Goal: Task Accomplishment & Management: Manage account settings

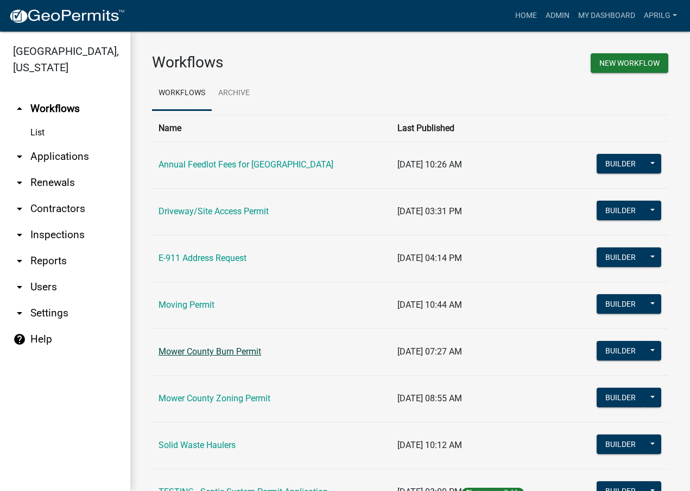
click at [224, 353] on link "Mower County Burn Permit" at bounding box center [210, 351] width 103 height 10
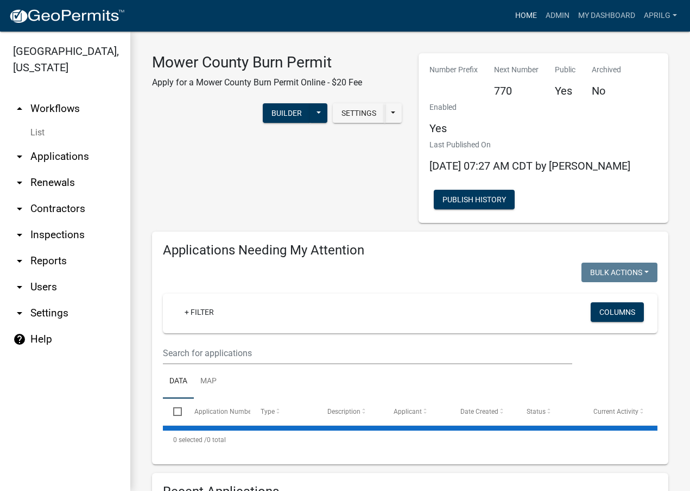
click at [526, 14] on link "Home" at bounding box center [526, 15] width 30 height 21
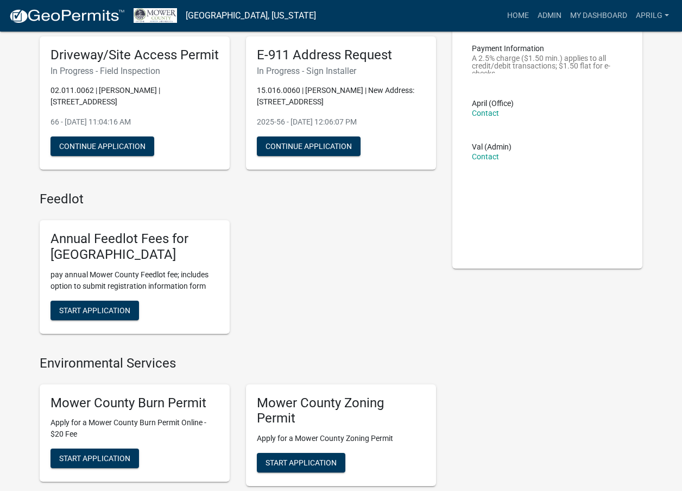
scroll to position [217, 0]
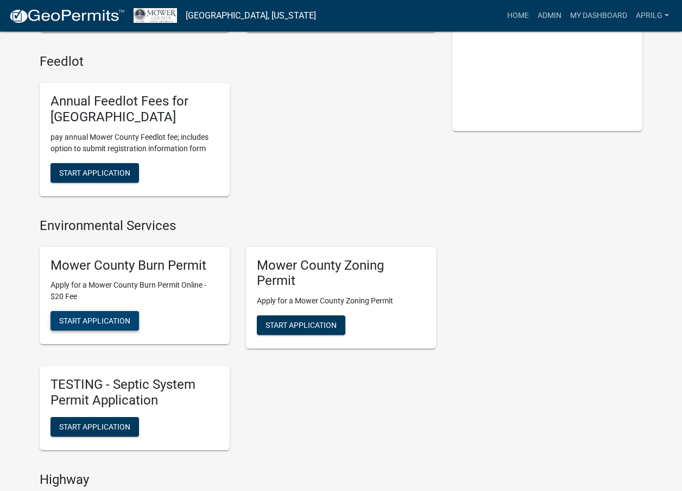
click at [91, 322] on span "Start Application" at bounding box center [94, 320] width 71 height 9
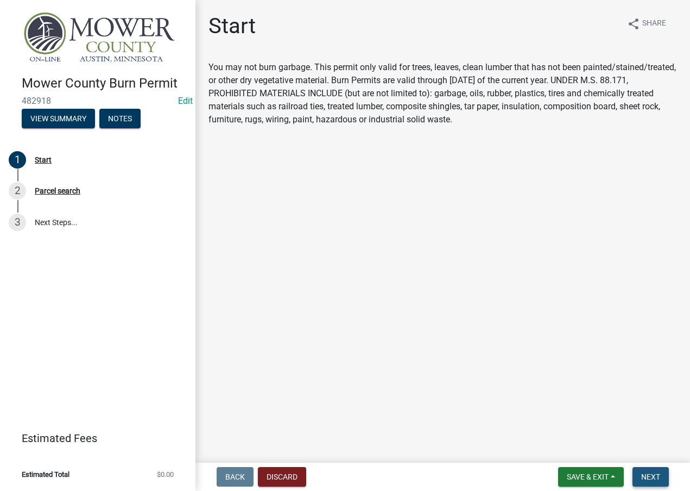
click at [650, 470] on button "Next" at bounding box center [651, 477] width 36 height 20
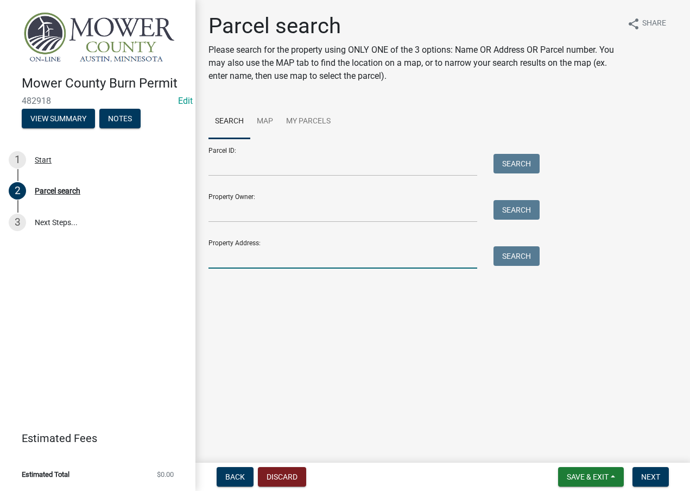
click at [227, 262] on input "Property Address:" at bounding box center [343, 257] width 269 height 22
type input "18046"
click at [518, 251] on button "Search" at bounding box center [517, 256] width 46 height 20
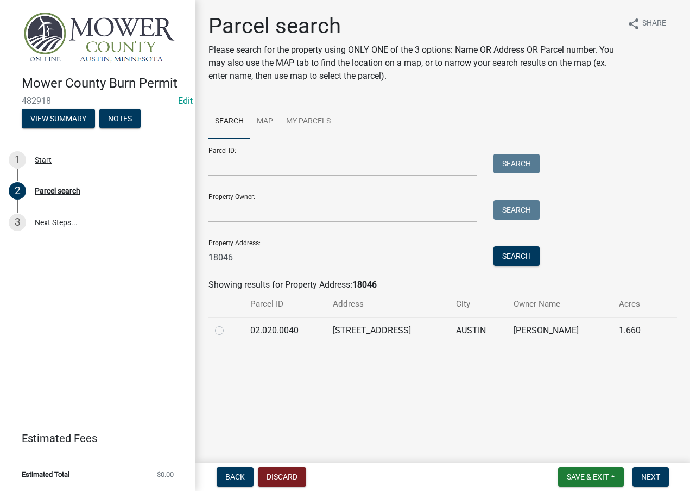
click at [228, 324] on label at bounding box center [228, 324] width 0 height 0
click at [228, 330] on input "radio" at bounding box center [231, 327] width 7 height 7
radio input "true"
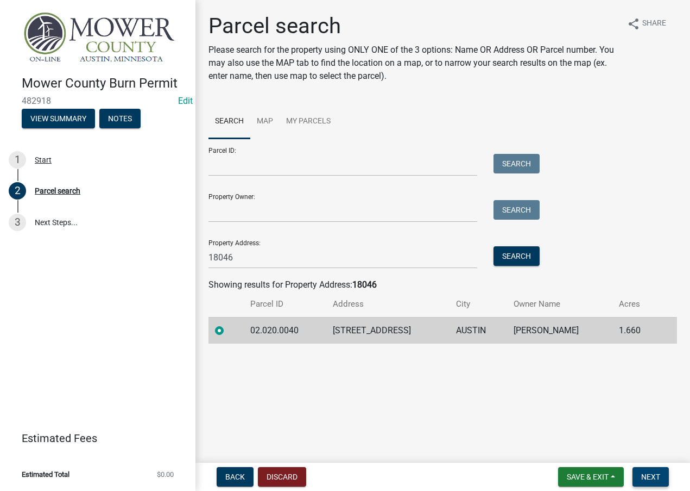
click at [658, 473] on span "Next" at bounding box center [651, 476] width 19 height 9
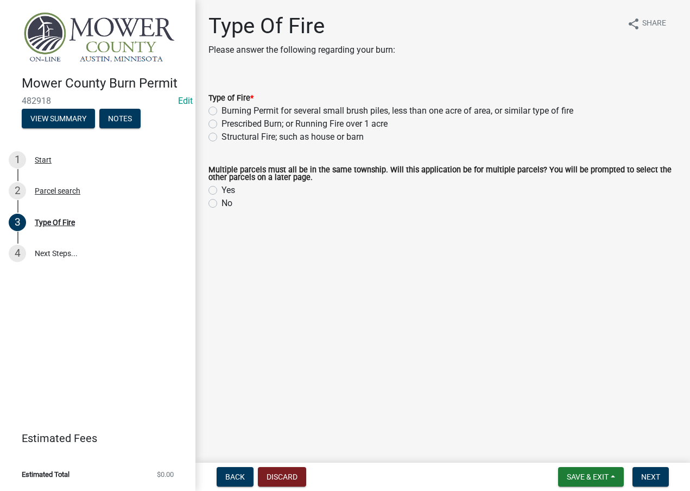
click at [222, 115] on label "Burning Permit for several small brush piles, less than one acre of area, or si…" at bounding box center [398, 110] width 352 height 13
click at [222, 111] on input "Burning Permit for several small brush piles, less than one acre of area, or si…" at bounding box center [225, 107] width 7 height 7
radio input "true"
drag, startPoint x: 210, startPoint y: 205, endPoint x: 299, endPoint y: 230, distance: 92.7
click at [222, 205] on label "No" at bounding box center [227, 203] width 11 height 13
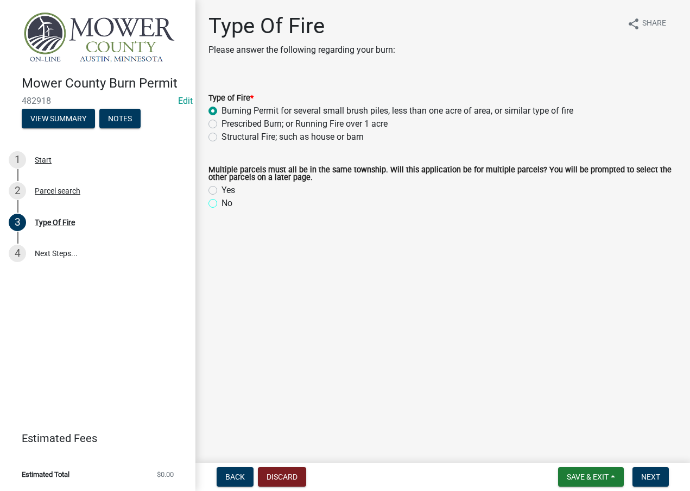
click at [222, 204] on input "No" at bounding box center [225, 200] width 7 height 7
radio input "true"
click at [650, 476] on span "Next" at bounding box center [651, 476] width 19 height 9
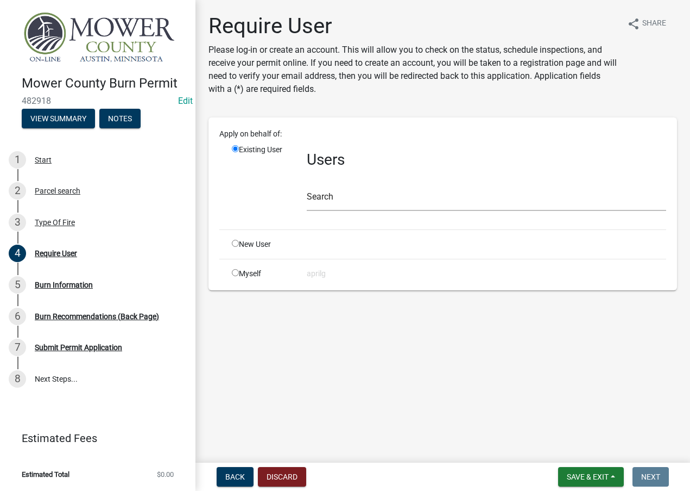
click at [237, 272] on input "radio" at bounding box center [235, 272] width 7 height 7
radio input "true"
radio input "false"
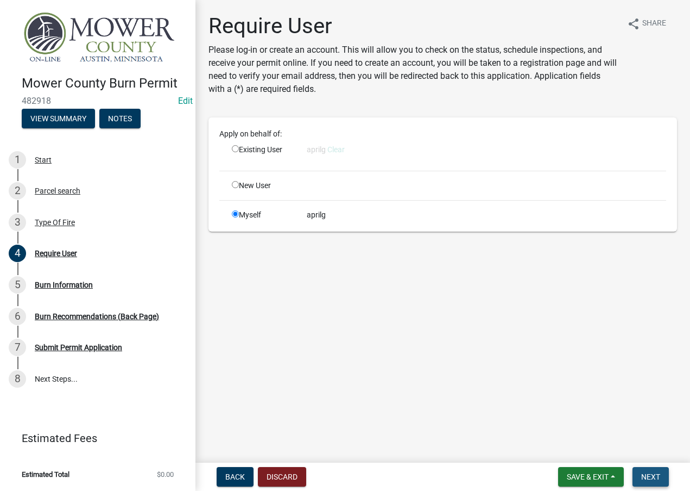
click at [649, 474] on span "Next" at bounding box center [651, 476] width 19 height 9
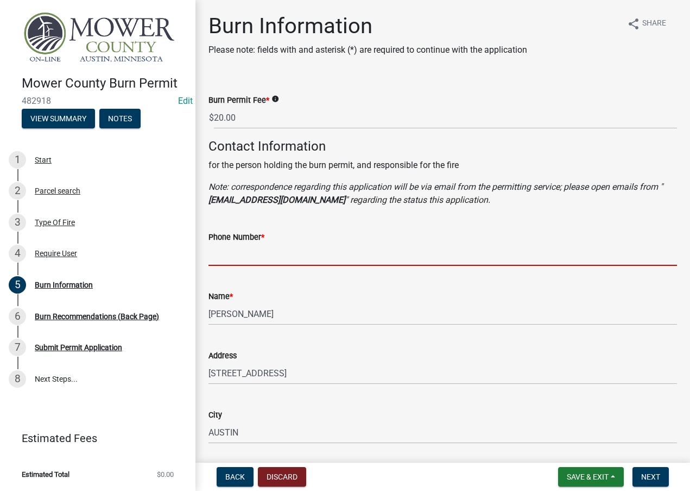
click at [228, 253] on input "Phone Number *" at bounding box center [443, 254] width 469 height 22
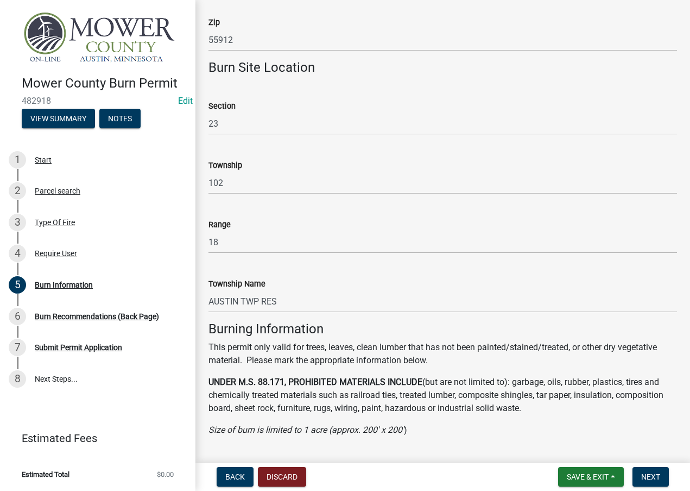
scroll to position [652, 0]
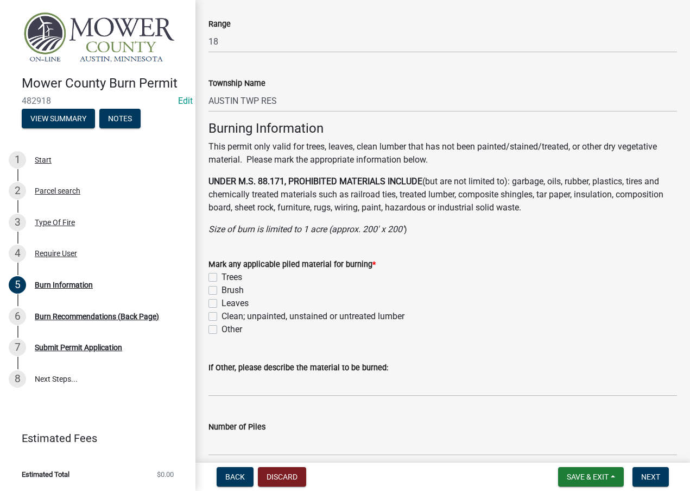
type input "[PHONE_NUMBER]"
click at [222, 278] on label "Trees" at bounding box center [232, 277] width 21 height 13
click at [222, 278] on input "Trees" at bounding box center [225, 274] width 7 height 7
checkbox input "true"
checkbox input "false"
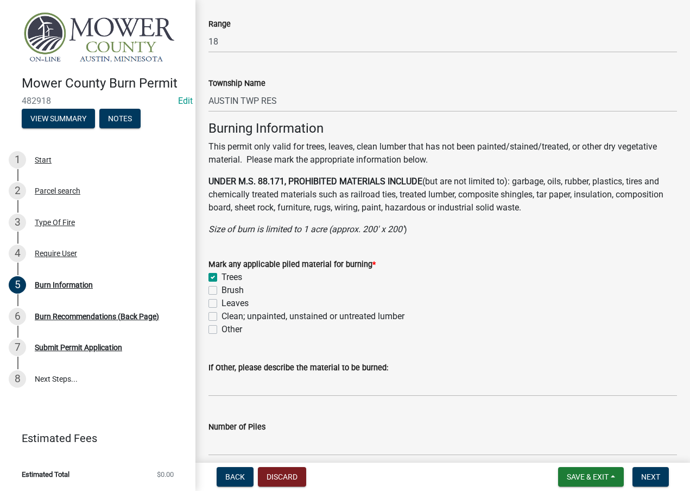
checkbox input "false"
click at [222, 293] on label "Brush" at bounding box center [233, 290] width 22 height 13
click at [222, 291] on input "Brush" at bounding box center [225, 287] width 7 height 7
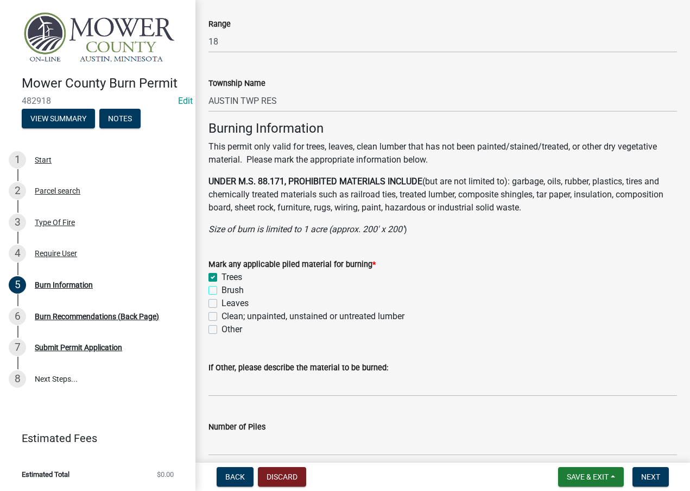
checkbox input "true"
checkbox input "false"
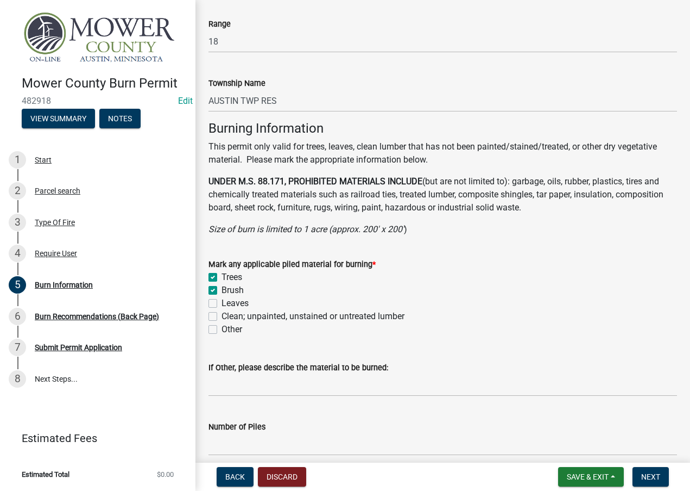
checkbox input "false"
click at [222, 301] on label "Leaves" at bounding box center [235, 303] width 27 height 13
click at [222, 301] on input "Leaves" at bounding box center [225, 300] width 7 height 7
checkbox input "true"
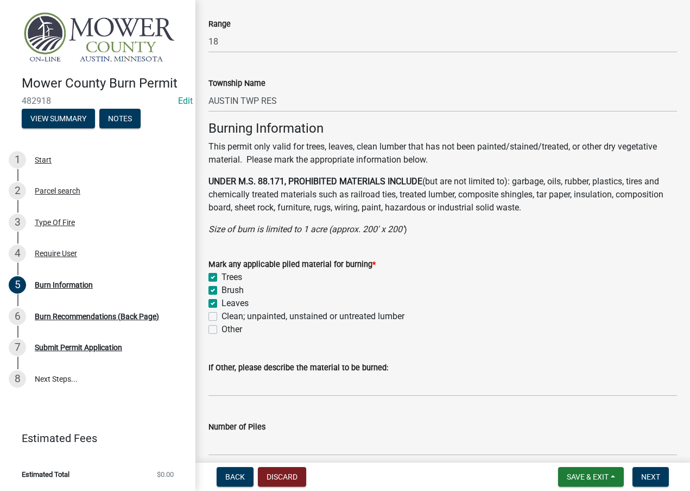
checkbox input "true"
checkbox input "false"
click at [222, 313] on label "Clean; unpainted, unstained or untreated lumber" at bounding box center [313, 316] width 183 height 13
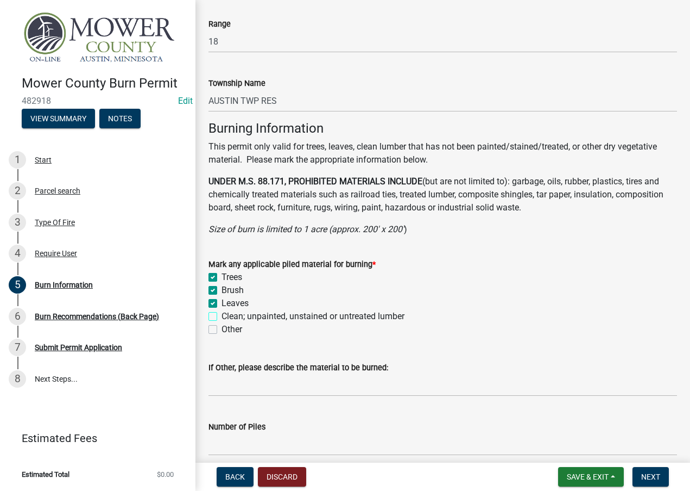
click at [222, 313] on input "Clean; unpainted, unstained or untreated lumber" at bounding box center [225, 313] width 7 height 7
checkbox input "true"
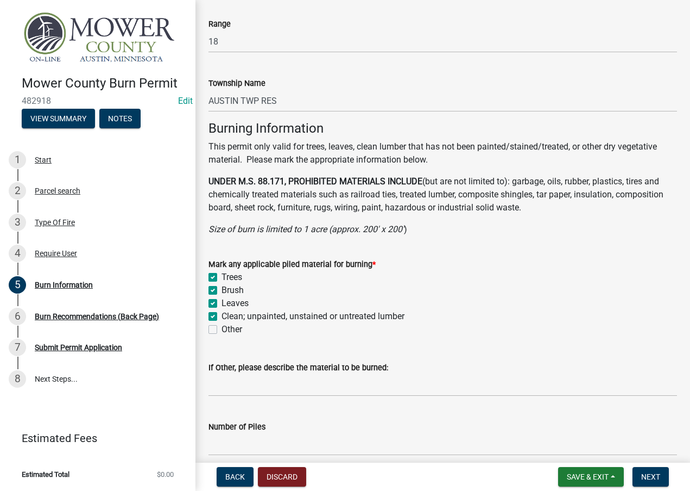
checkbox input "true"
checkbox input "false"
click at [646, 479] on span "Next" at bounding box center [651, 476] width 19 height 9
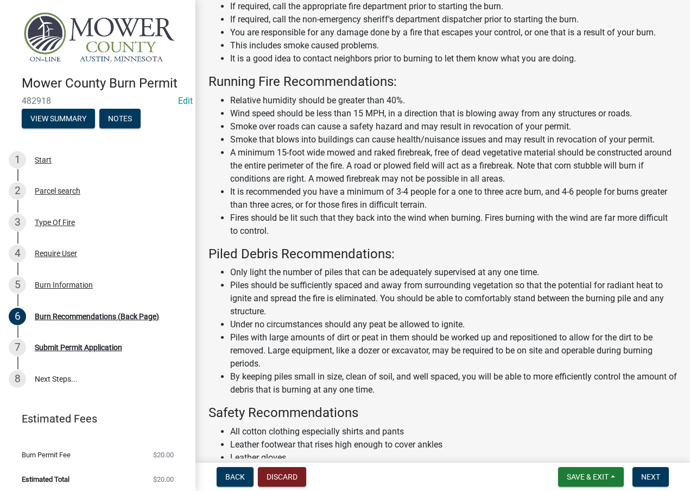
scroll to position [177, 0]
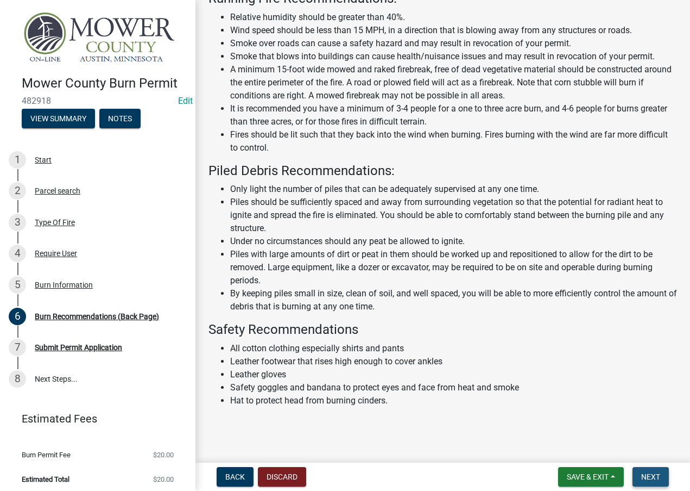
click at [652, 476] on span "Next" at bounding box center [651, 476] width 19 height 9
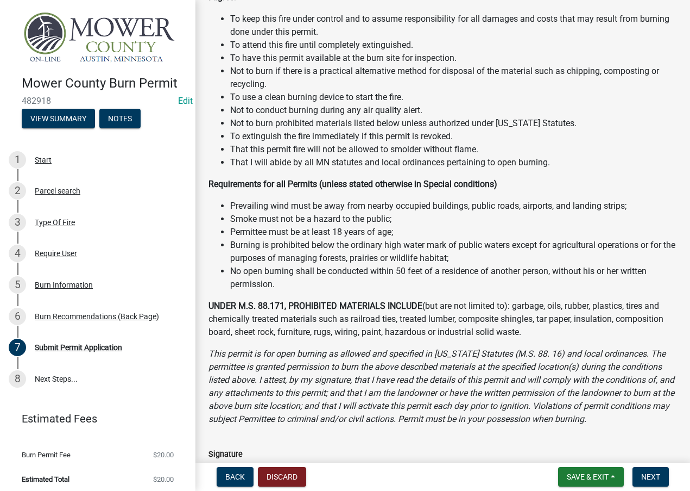
scroll to position [460, 0]
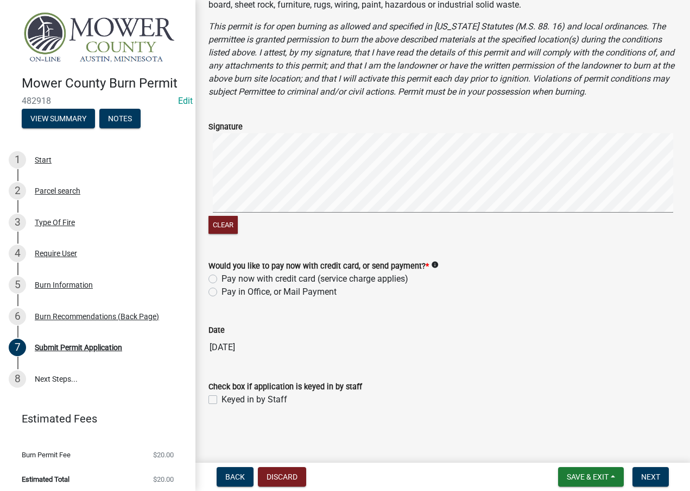
click at [222, 295] on label "Pay in Office, or Mail Payment" at bounding box center [279, 291] width 115 height 13
click at [222, 292] on input "Pay in Office, or Mail Payment" at bounding box center [225, 288] width 7 height 7
radio input "true"
click at [222, 399] on label "Keyed in by Staff" at bounding box center [255, 399] width 66 height 13
click at [222, 399] on input "Keyed in by Staff" at bounding box center [225, 396] width 7 height 7
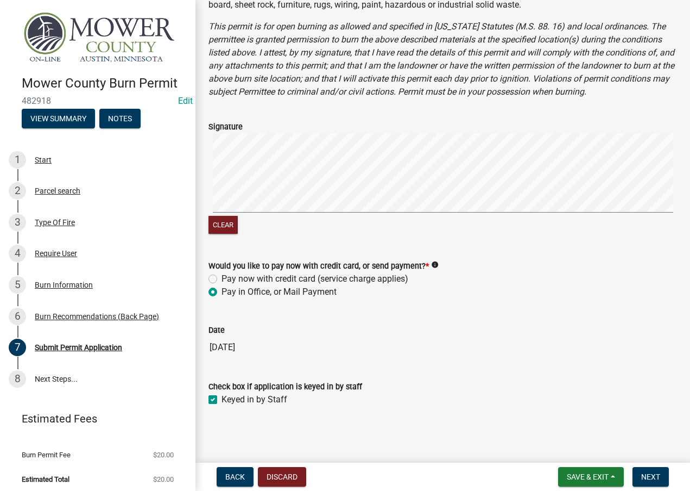
checkbox input "true"
click at [647, 470] on button "Next" at bounding box center [651, 477] width 36 height 20
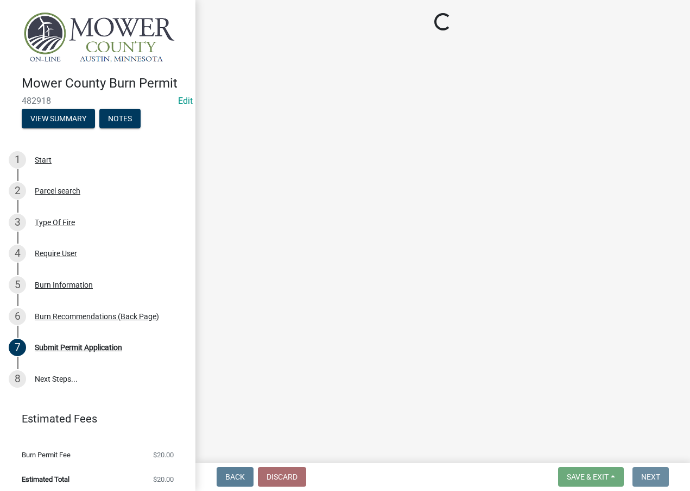
scroll to position [0, 0]
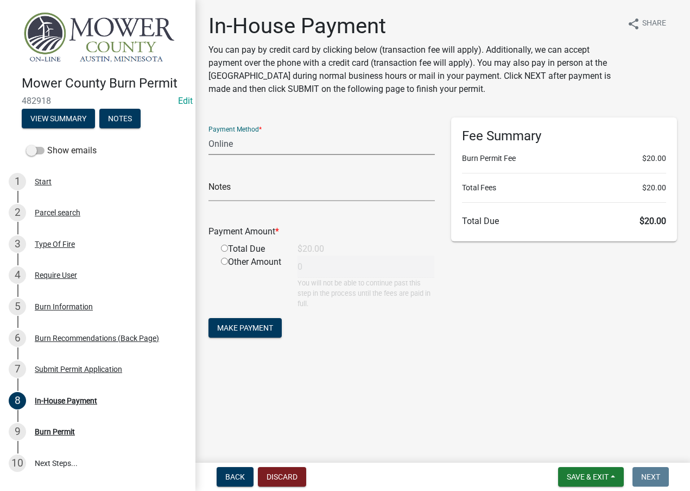
click at [234, 146] on select "Credit Card POS Check Cash Online" at bounding box center [322, 144] width 227 height 22
select select "2: 1"
click at [209, 133] on select "Credit Card POS Check Cash Online" at bounding box center [322, 144] width 227 height 22
click at [224, 246] on input "radio" at bounding box center [224, 247] width 7 height 7
radio input "true"
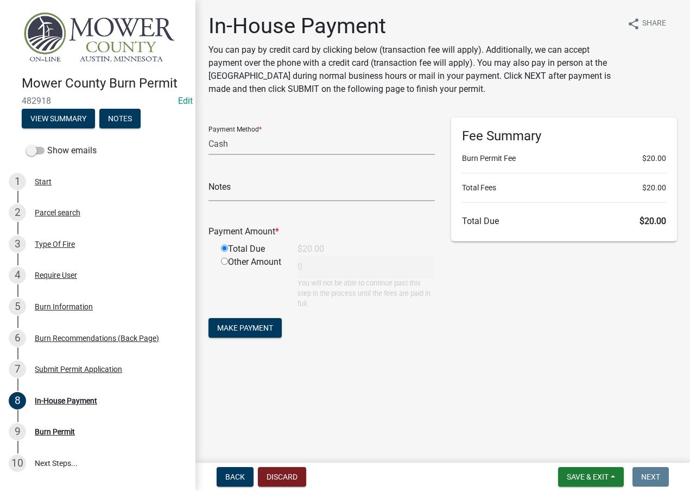
type input "20"
click at [247, 328] on span "Make Payment" at bounding box center [245, 327] width 56 height 9
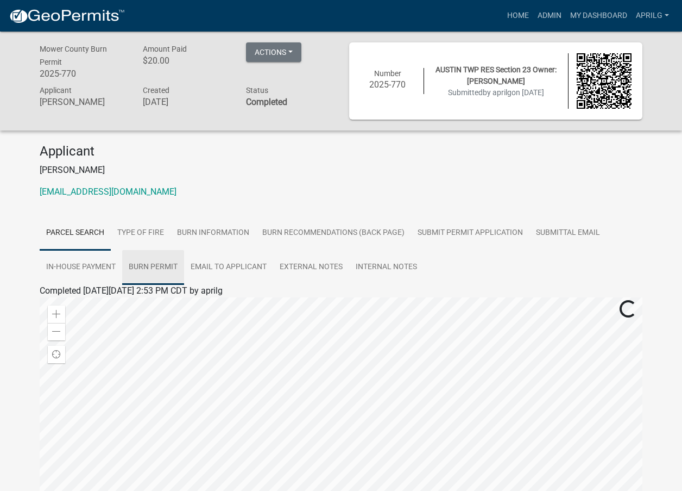
click at [153, 267] on link "Burn Permit" at bounding box center [153, 267] width 62 height 35
click at [61, 302] on link "Burn Permit" at bounding box center [62, 303] width 45 height 10
click at [546, 14] on link "Admin" at bounding box center [549, 15] width 33 height 21
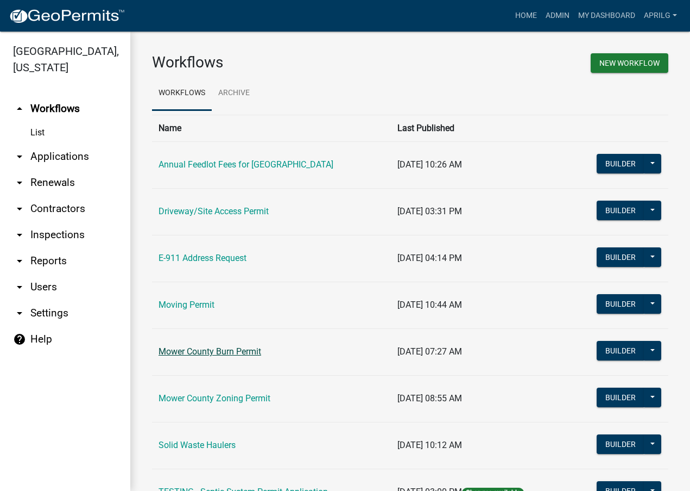
click at [231, 346] on link "Mower County Burn Permit" at bounding box center [210, 351] width 103 height 10
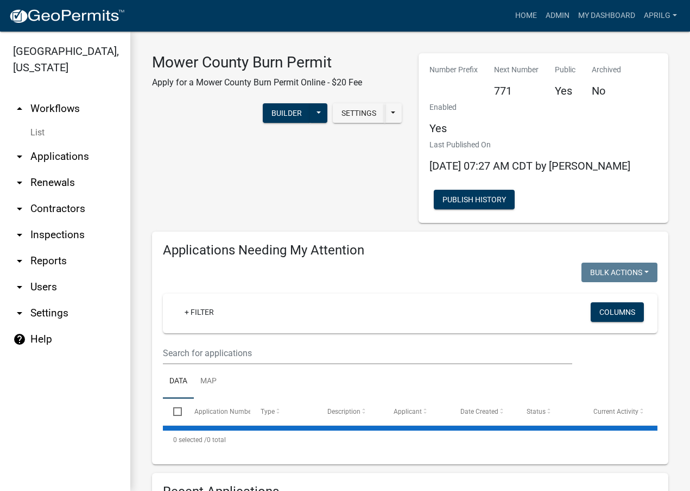
select select "1: 25"
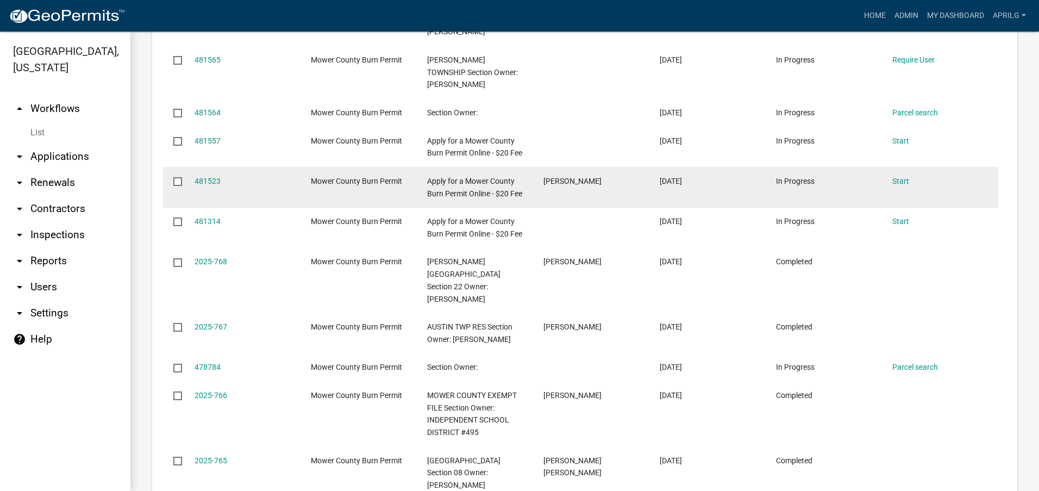
scroll to position [742, 0]
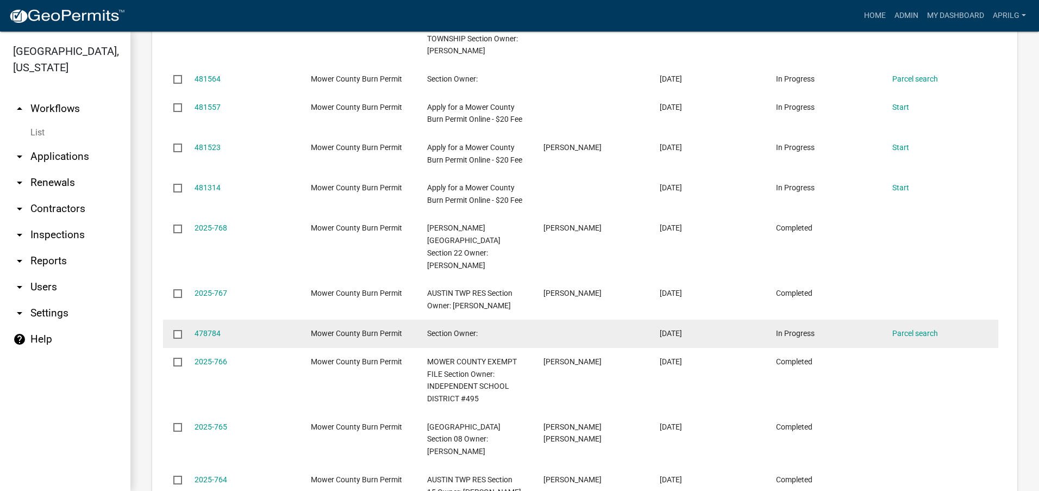
click at [175, 337] on input "checkbox" at bounding box center [176, 333] width 7 height 7
checkbox input "true"
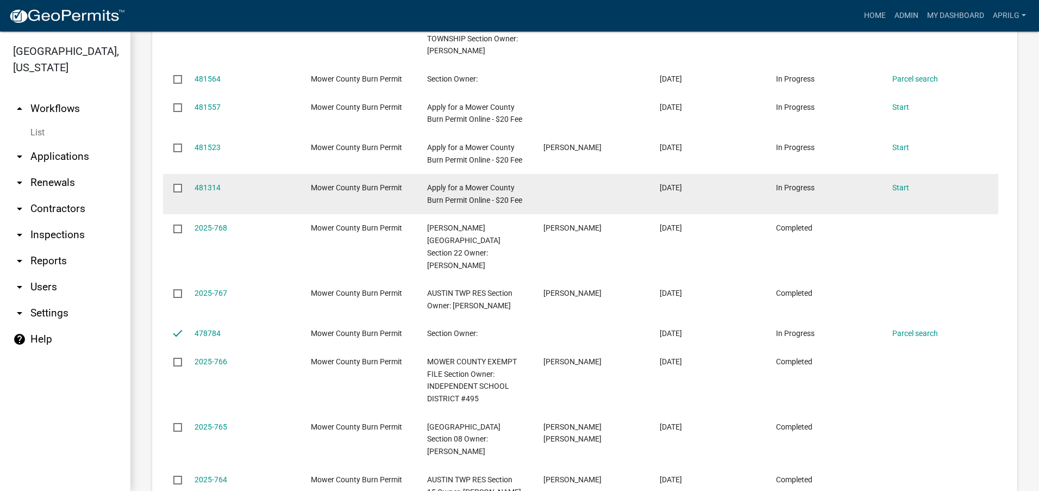
click at [177, 191] on input "checkbox" at bounding box center [176, 187] width 7 height 7
checkbox input "true"
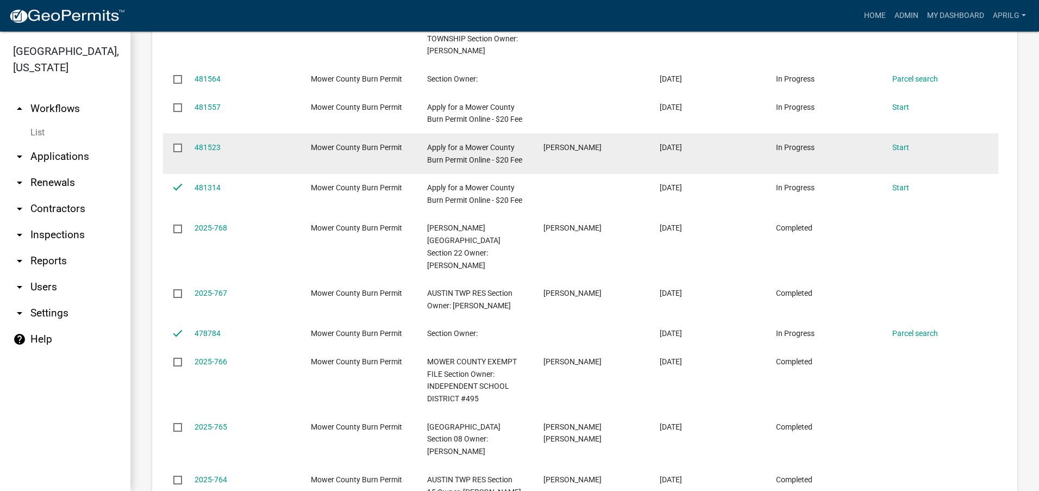
click at [178, 150] on input "checkbox" at bounding box center [176, 146] width 7 height 7
checkbox input "true"
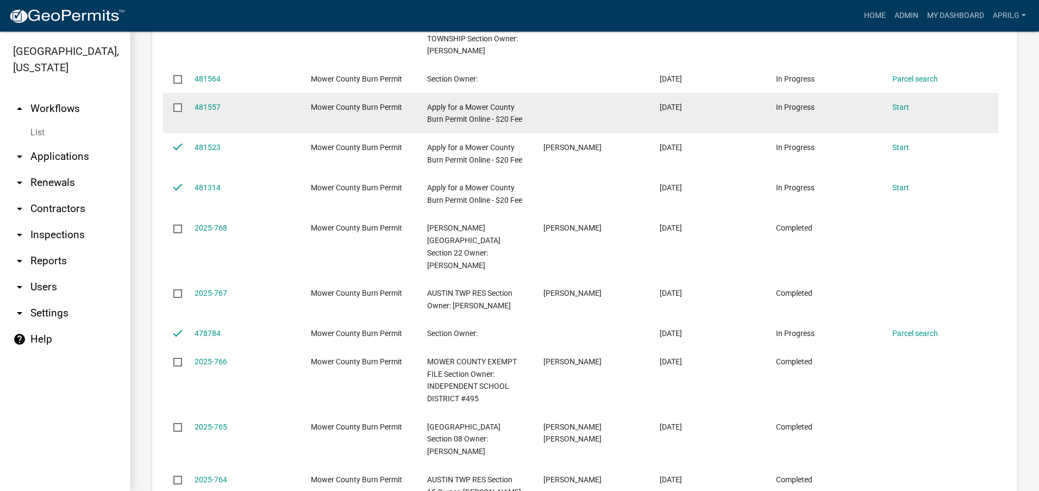
click at [178, 109] on input "checkbox" at bounding box center [176, 106] width 7 height 7
checkbox input "true"
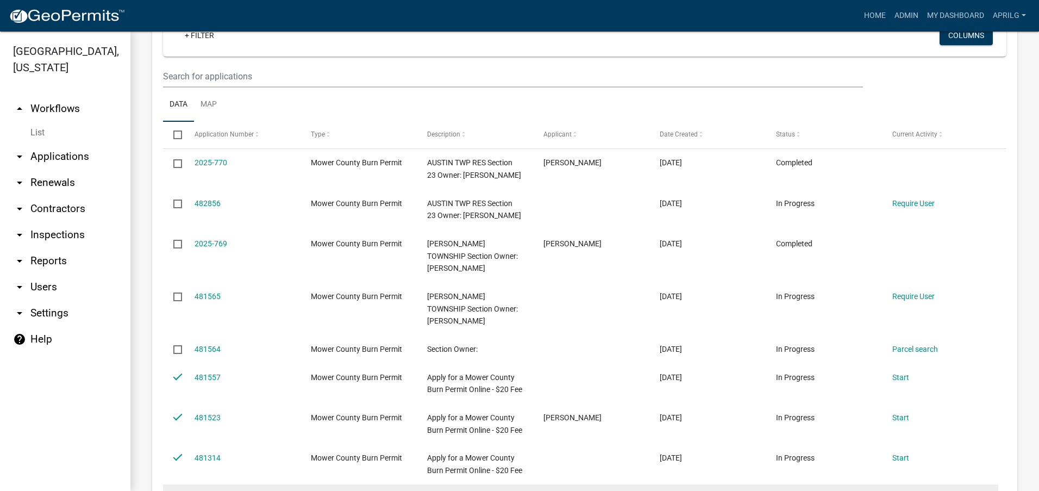
scroll to position [470, 0]
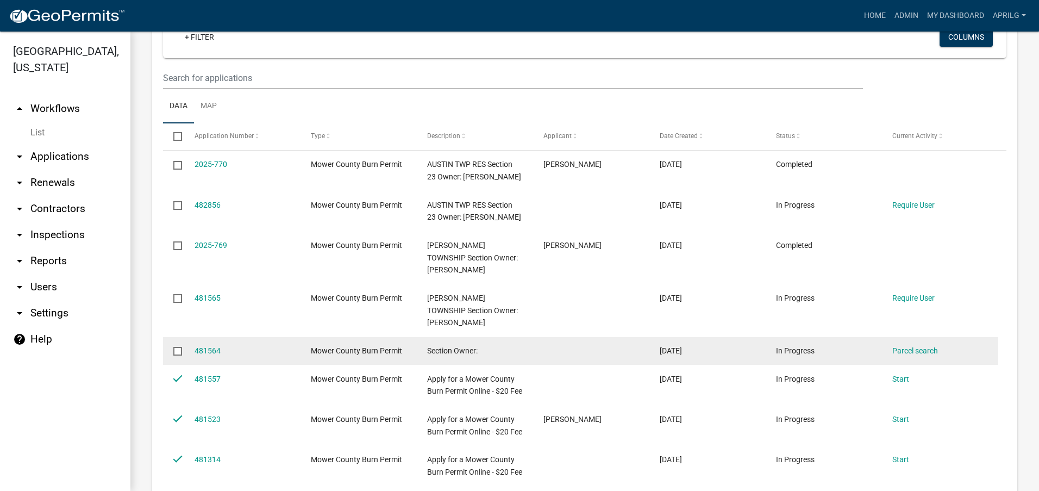
click at [176, 349] on input "checkbox" at bounding box center [176, 350] width 7 height 7
checkbox input "true"
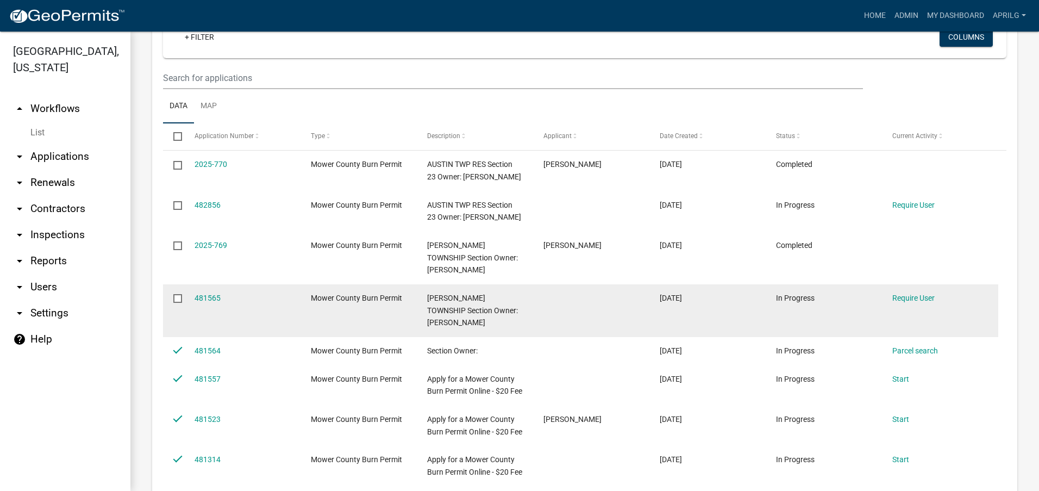
click at [177, 301] on input "checkbox" at bounding box center [176, 297] width 7 height 7
checkbox input "true"
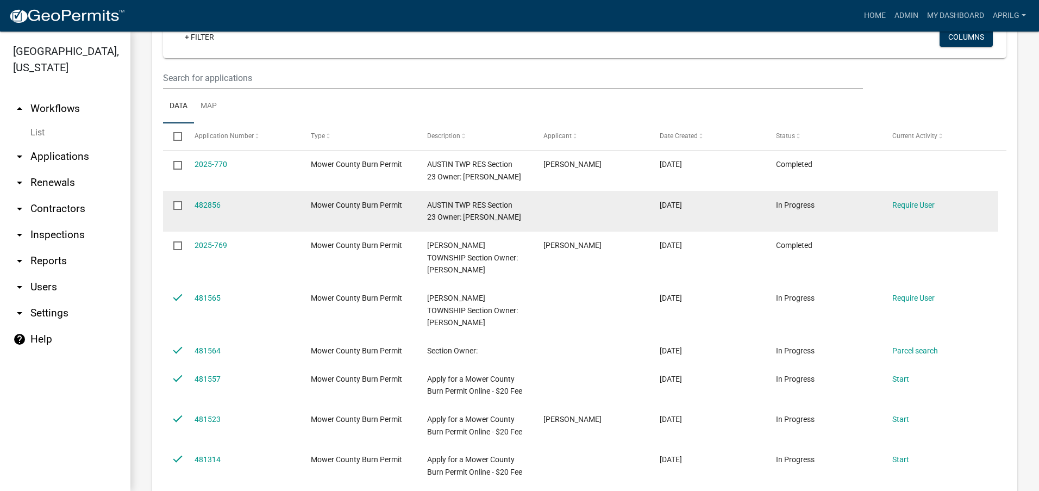
click at [176, 208] on input "checkbox" at bounding box center [176, 204] width 7 height 7
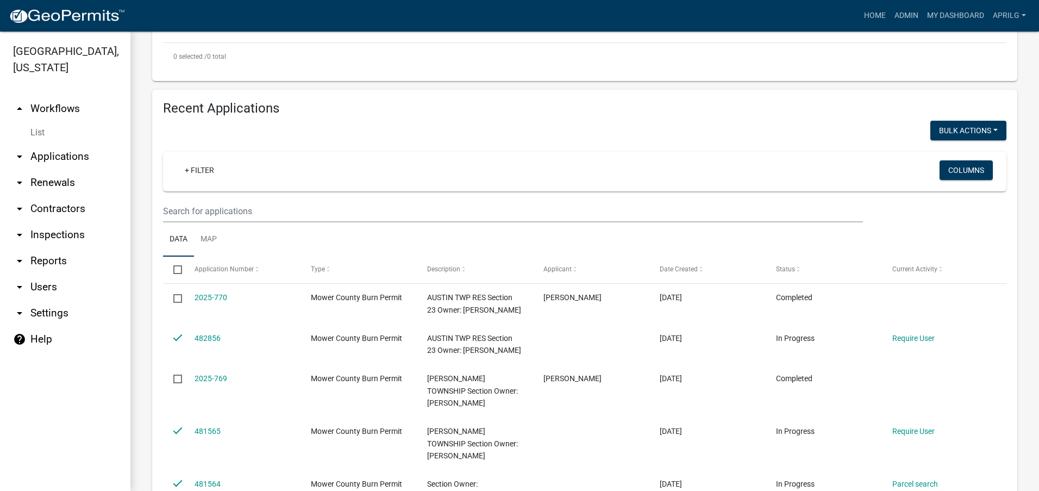
scroll to position [307, 0]
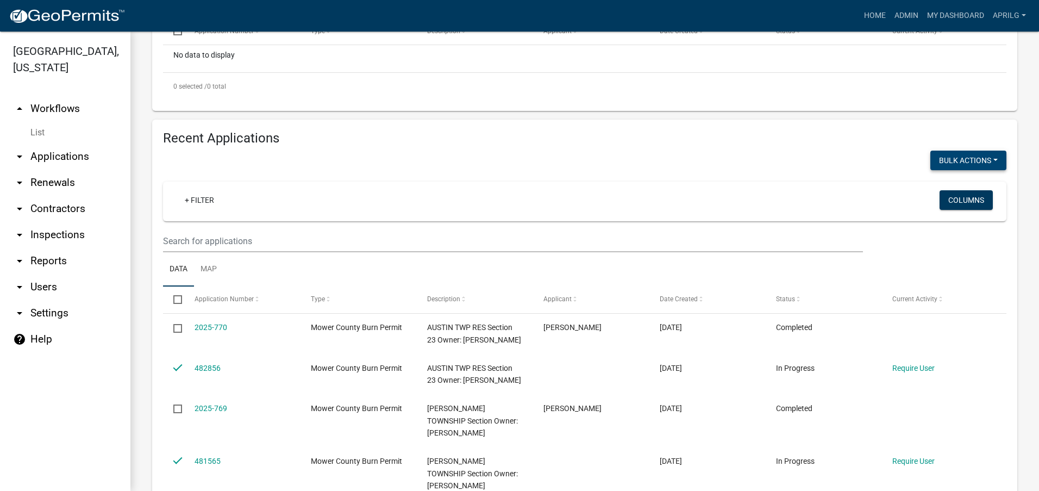
click at [690, 159] on button "Bulk Actions" at bounding box center [968, 160] width 76 height 20
click at [690, 187] on button "Void" at bounding box center [962, 188] width 87 height 26
checkbox input "false"
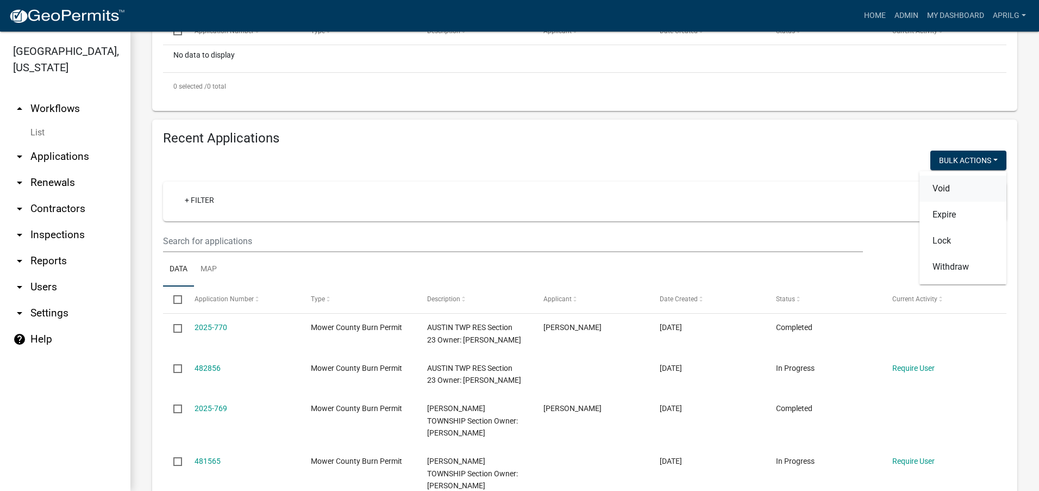
checkbox input "false"
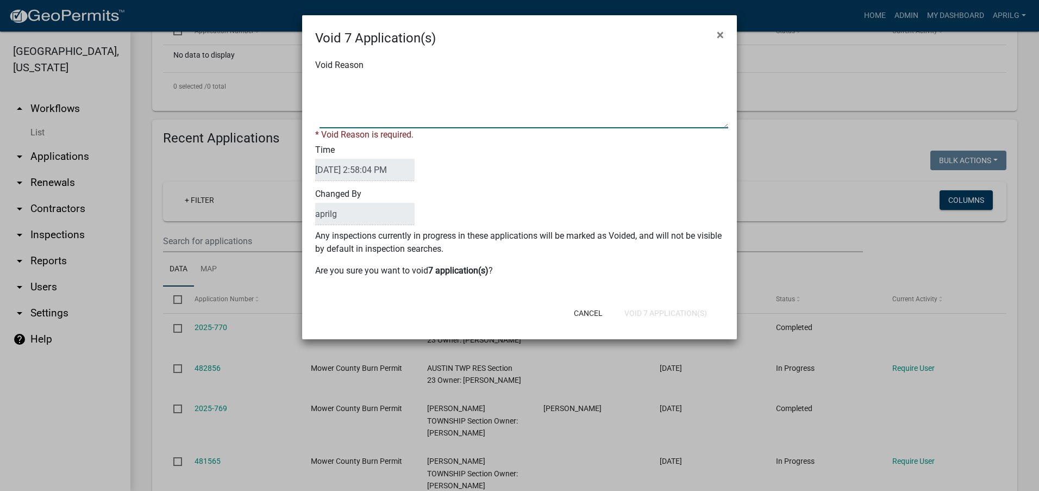
click at [341, 108] on textarea "Void Reason" at bounding box center [523, 101] width 408 height 54
type textarea "incomplete"
click at [639, 311] on div "Cancel Void 7 Application(s)" at bounding box center [590, 313] width 268 height 28
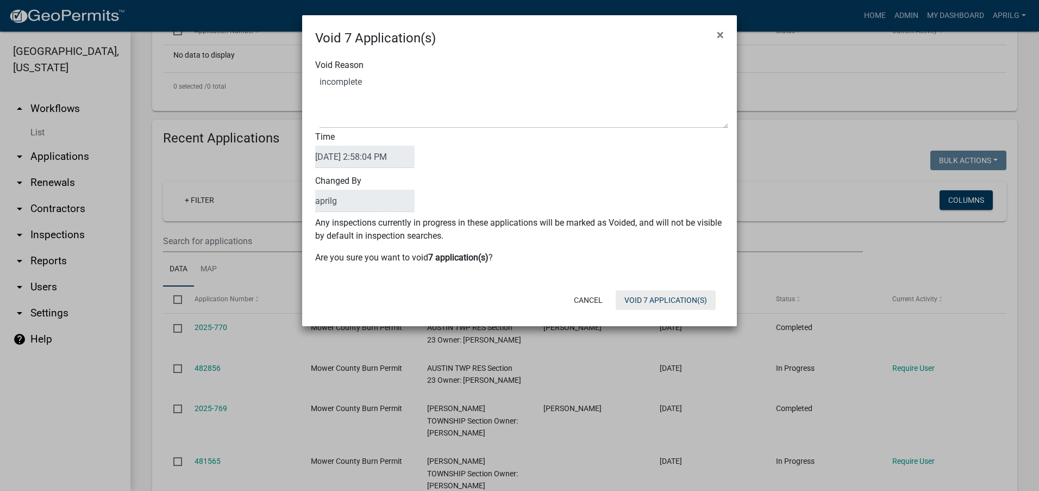
click at [643, 301] on button "Void 7 Application(s)" at bounding box center [665, 300] width 100 height 20
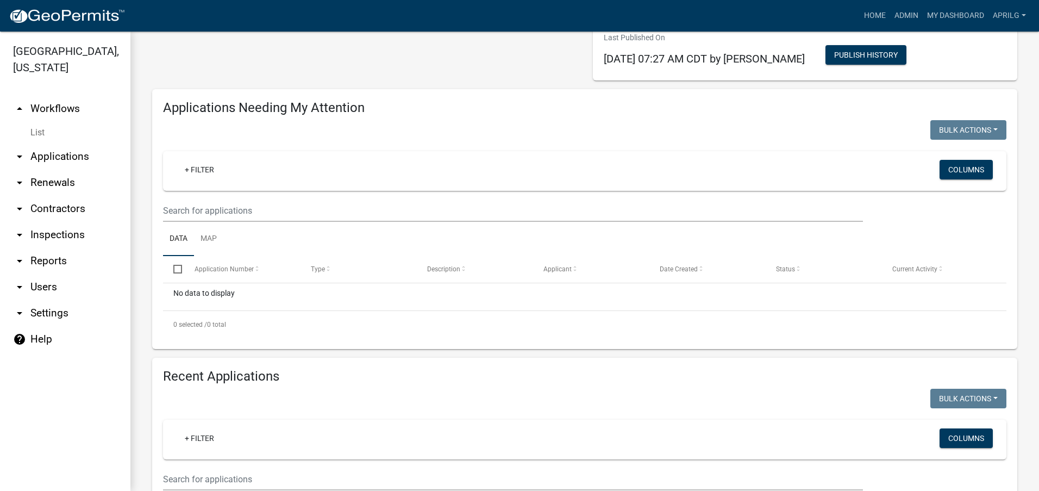
scroll to position [0, 0]
